Goal: Information Seeking & Learning: Find specific fact

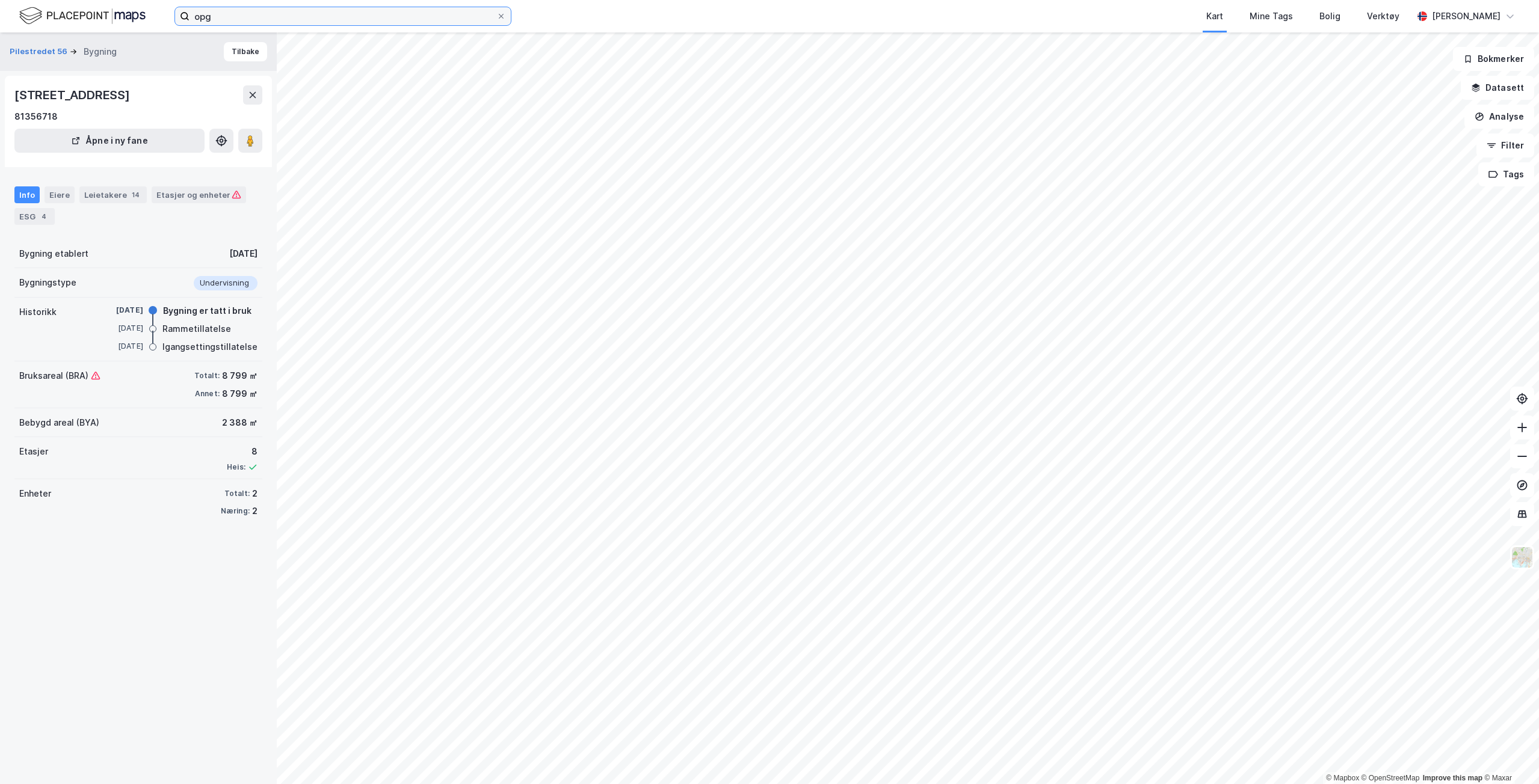
click at [279, 11] on input "opg" at bounding box center [342, 16] width 307 height 18
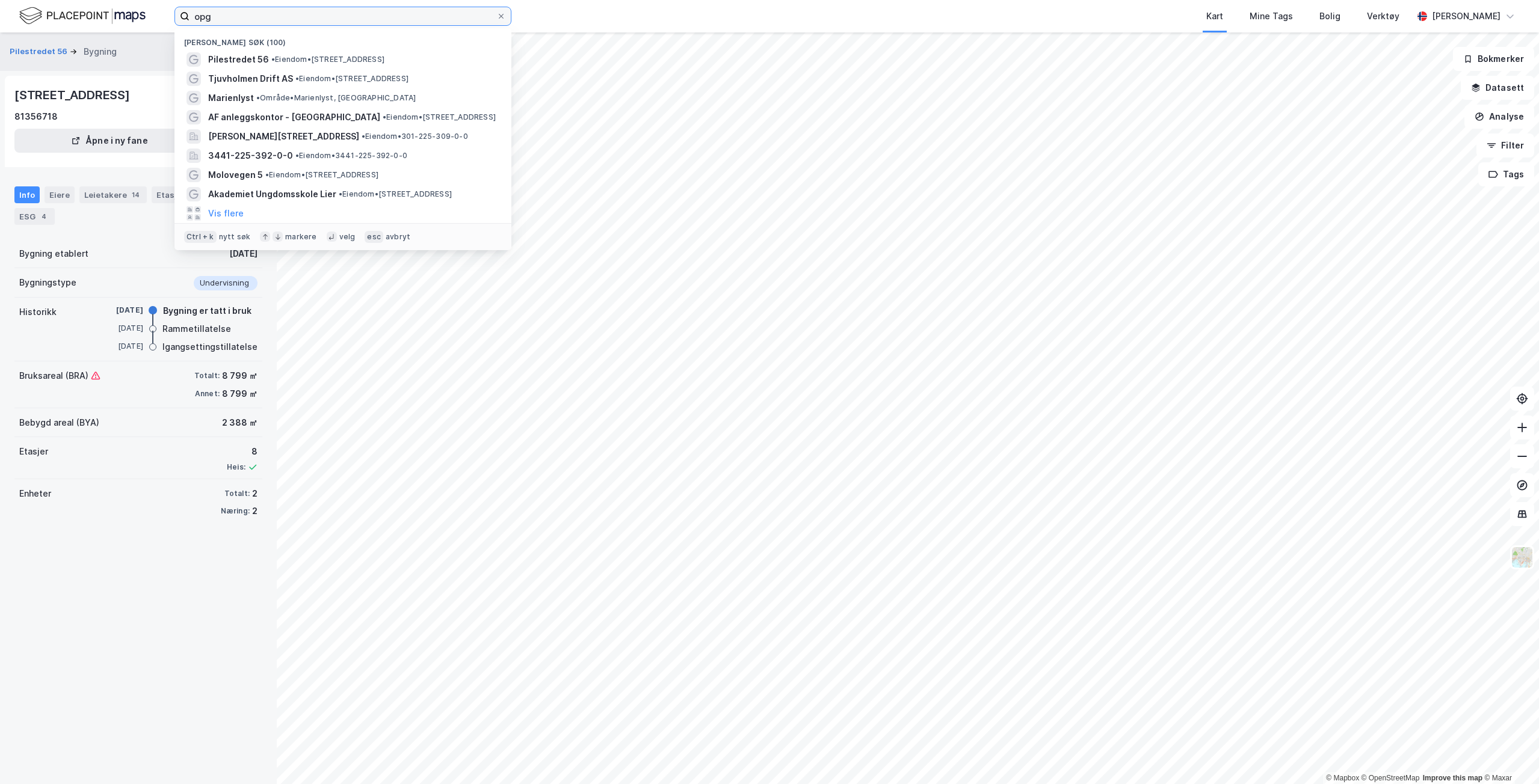
click at [279, 11] on input "opg" at bounding box center [342, 16] width 307 height 18
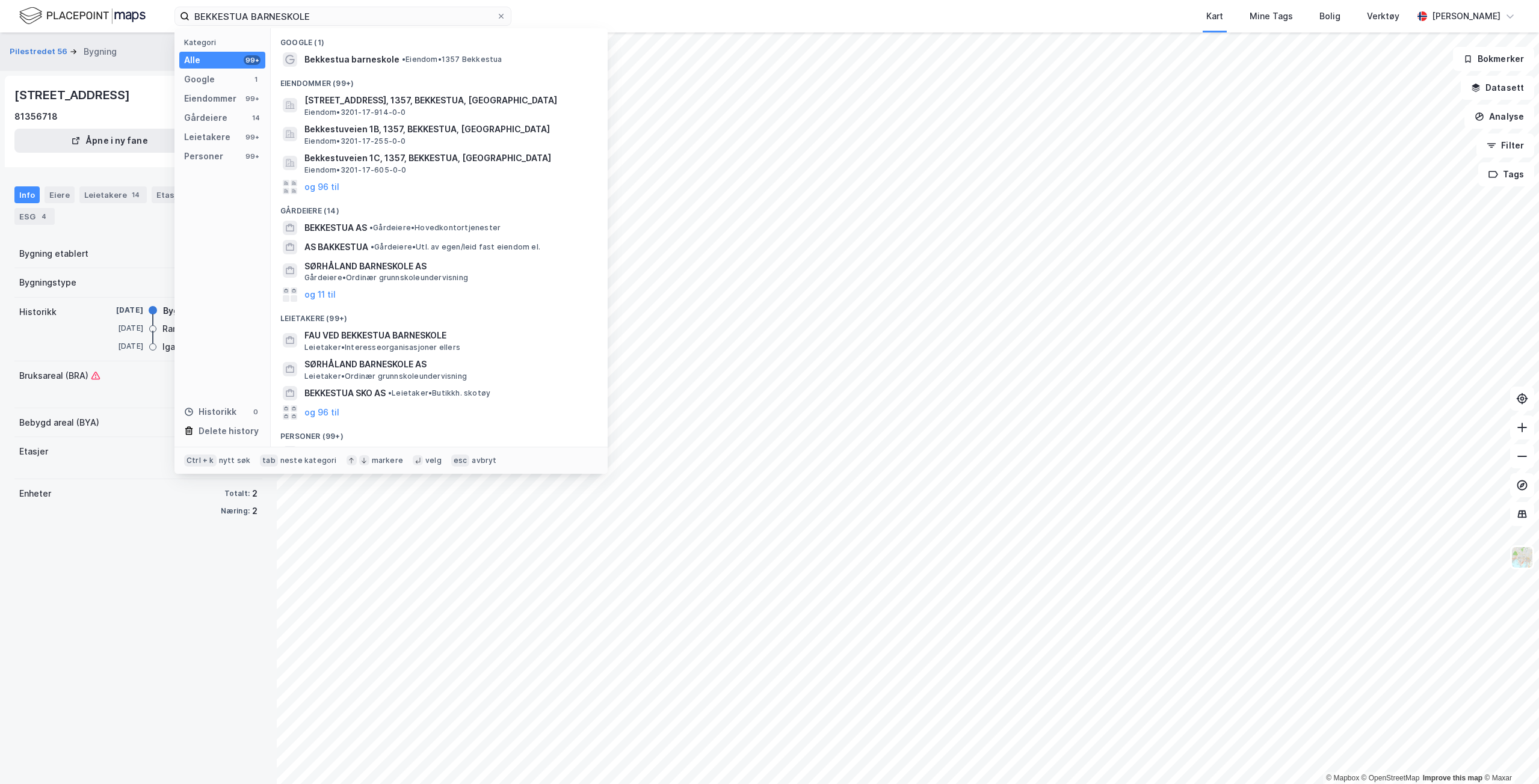
click at [386, 60] on span "Bekkestua barneskole" at bounding box center [352, 60] width 95 height 15
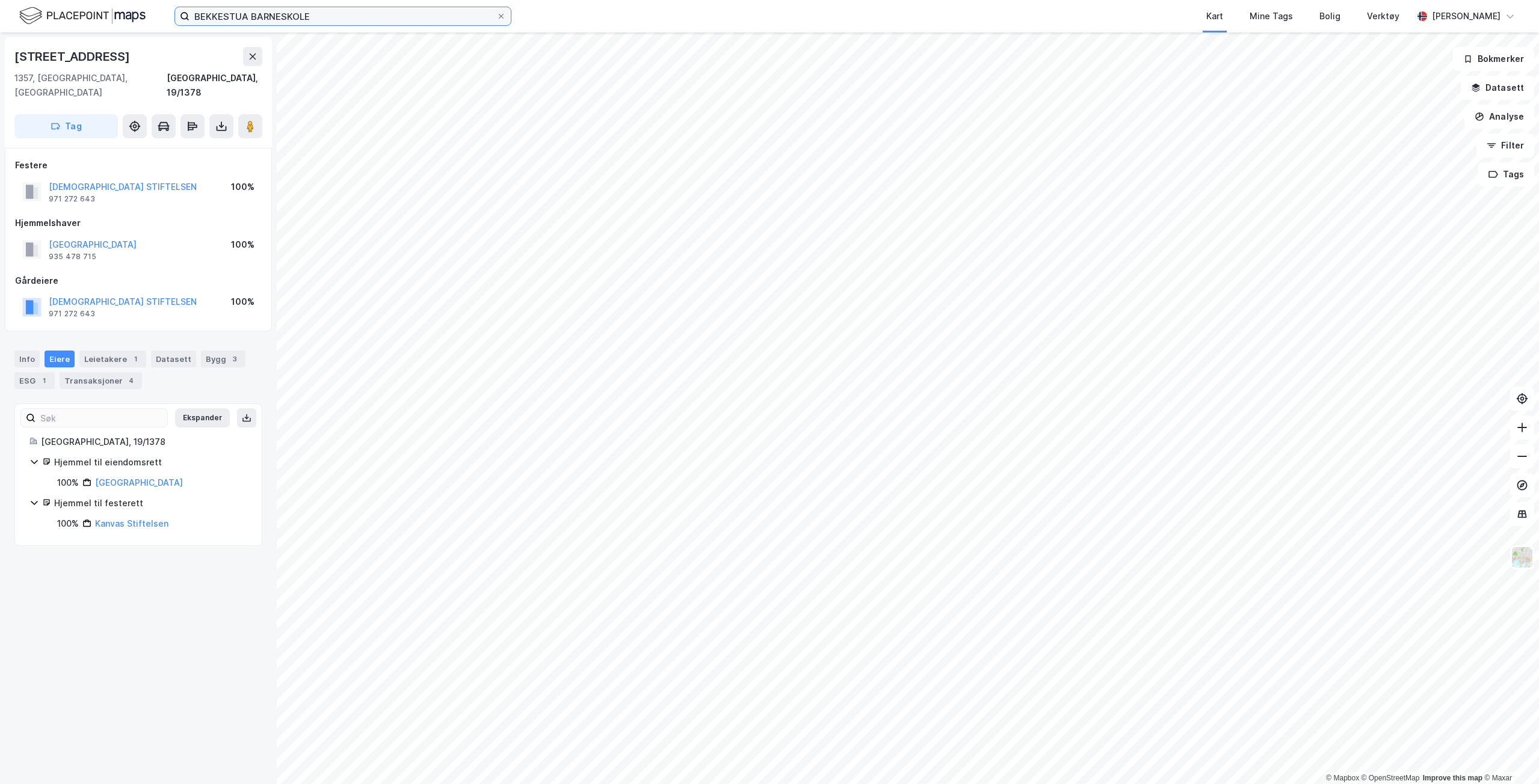
click at [254, 20] on input "BEKKESTUA BARNESKOLE" at bounding box center [342, 16] width 307 height 18
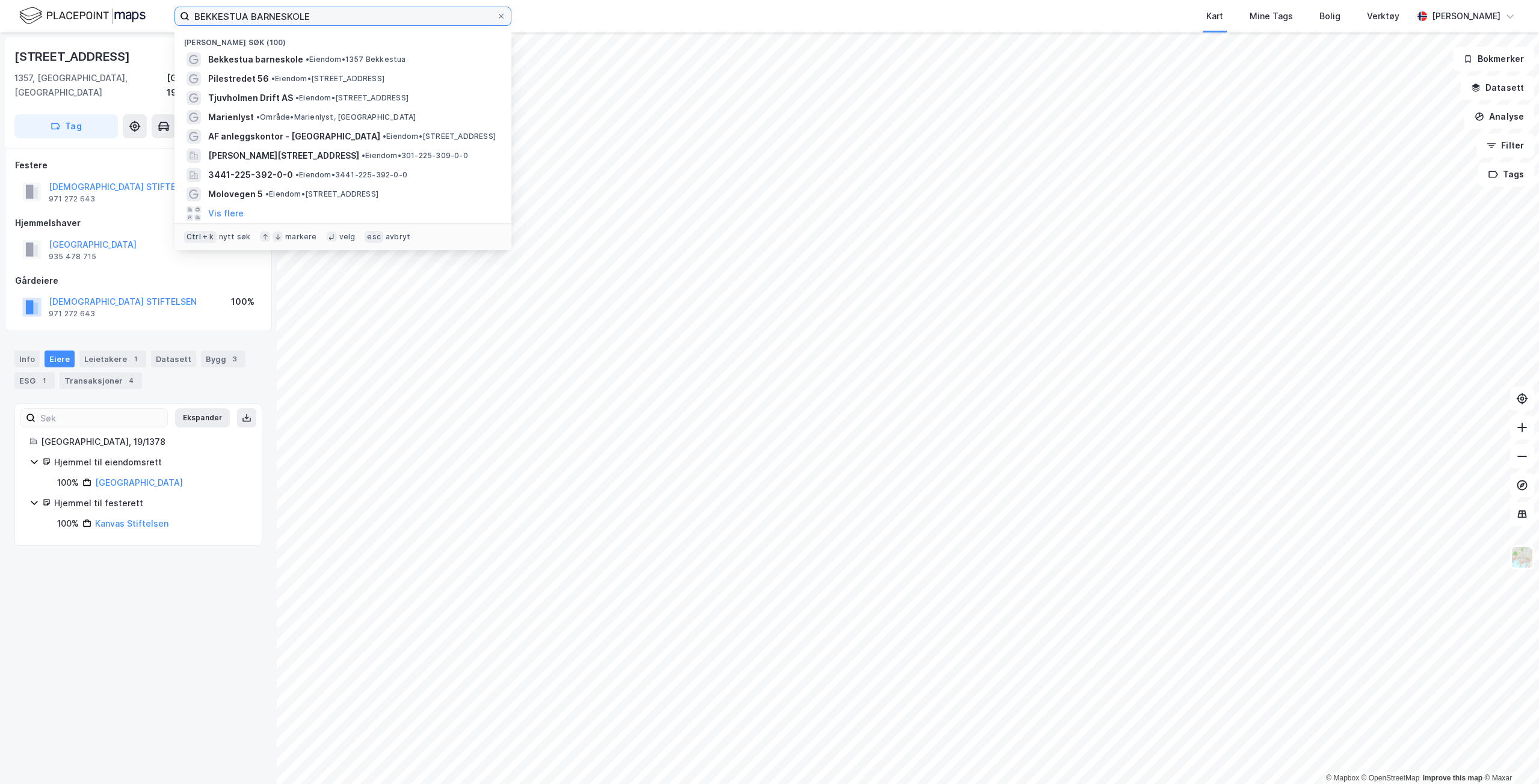
click at [254, 20] on input "BEKKESTUA BARNESKOLE" at bounding box center [342, 16] width 307 height 18
click at [255, 20] on input "BEKKESTUA BARNESKOLE" at bounding box center [342, 16] width 307 height 18
type input "[GEOGRAPHIC_DATA]"
